Goal: Find specific page/section: Find specific page/section

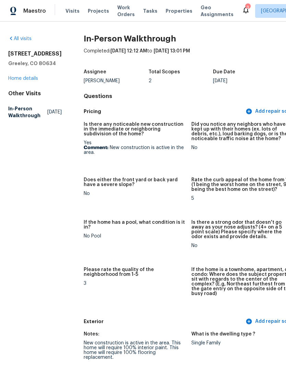
click at [67, 14] on span "Visits" at bounding box center [72, 11] width 14 height 7
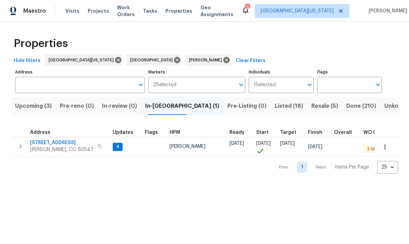
click at [275, 102] on span "Listed (18)" at bounding box center [289, 106] width 28 height 10
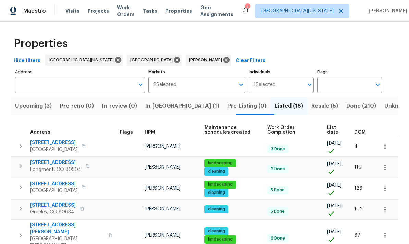
click at [285, 130] on span "List date" at bounding box center [334, 130] width 15 height 10
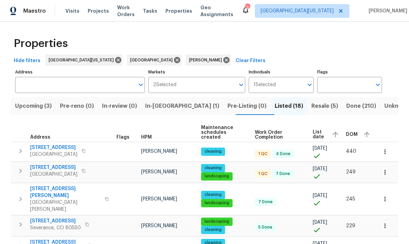
click at [165, 103] on span "In-[GEOGRAPHIC_DATA] (1)" at bounding box center [182, 106] width 74 height 10
